Goal: Task Accomplishment & Management: Use online tool/utility

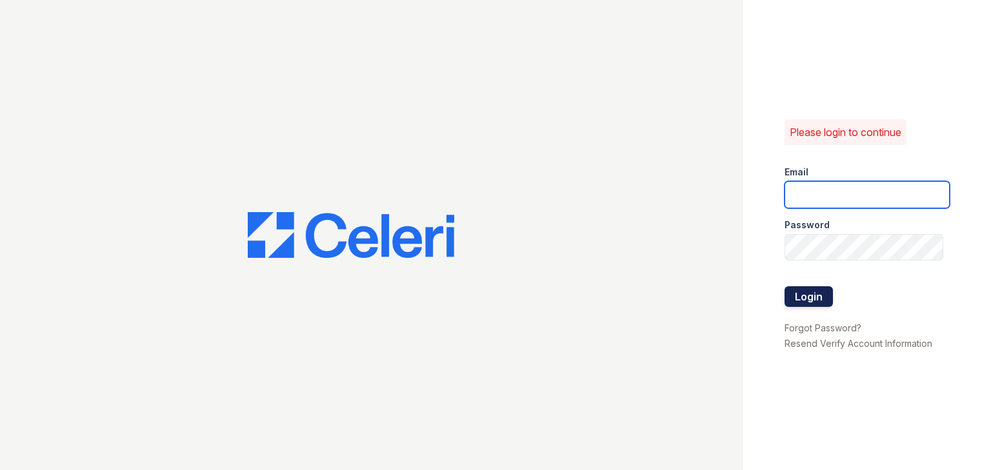
type input "[EMAIL_ADDRESS][DOMAIN_NAME]"
click at [815, 301] on button "Login" at bounding box center [808, 296] width 48 height 21
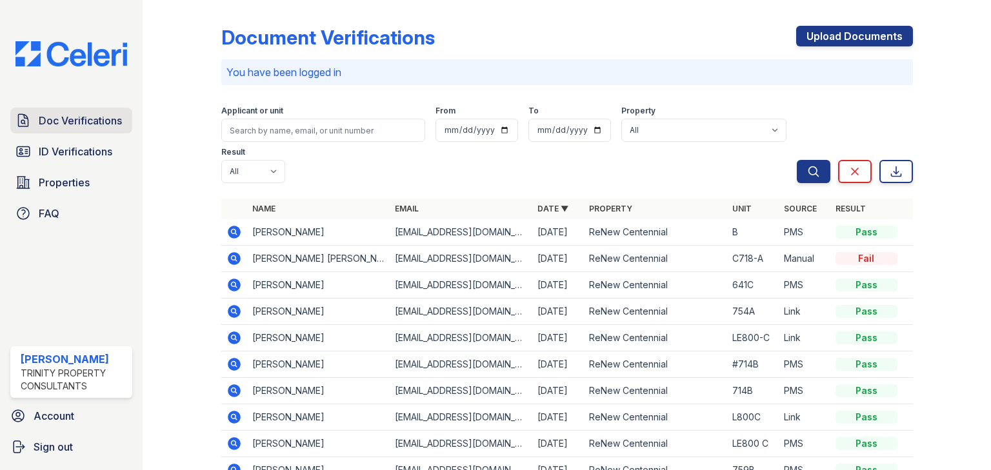
click at [97, 119] on span "Doc Verifications" at bounding box center [80, 120] width 83 height 15
